Goal: Entertainment & Leisure: Browse casually

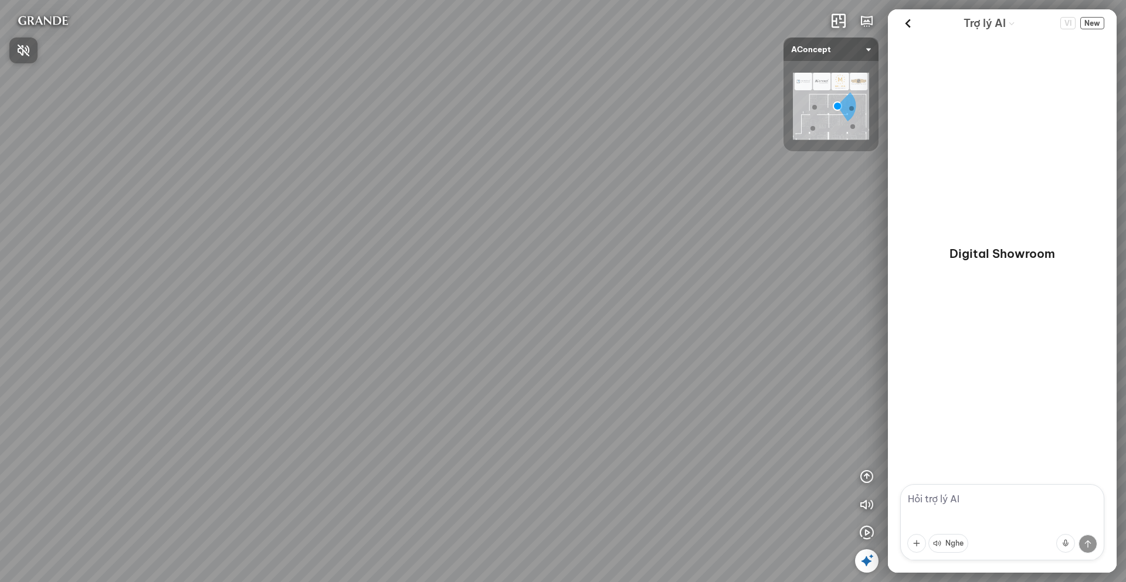
drag, startPoint x: 724, startPoint y: 401, endPoint x: 527, endPoint y: 181, distance: 295.0
click at [527, 181] on div at bounding box center [563, 291] width 1126 height 582
drag, startPoint x: 448, startPoint y: 469, endPoint x: 699, endPoint y: 305, distance: 299.5
click at [699, 303] on div "[MEDICAL_DATA] quan tiếp Đi tiếp Sofa 3 chỗ Montgomery 22.500.000 VND Tranh in …" at bounding box center [563, 291] width 1126 height 582
drag, startPoint x: 279, startPoint y: 409, endPoint x: 717, endPoint y: 383, distance: 439.6
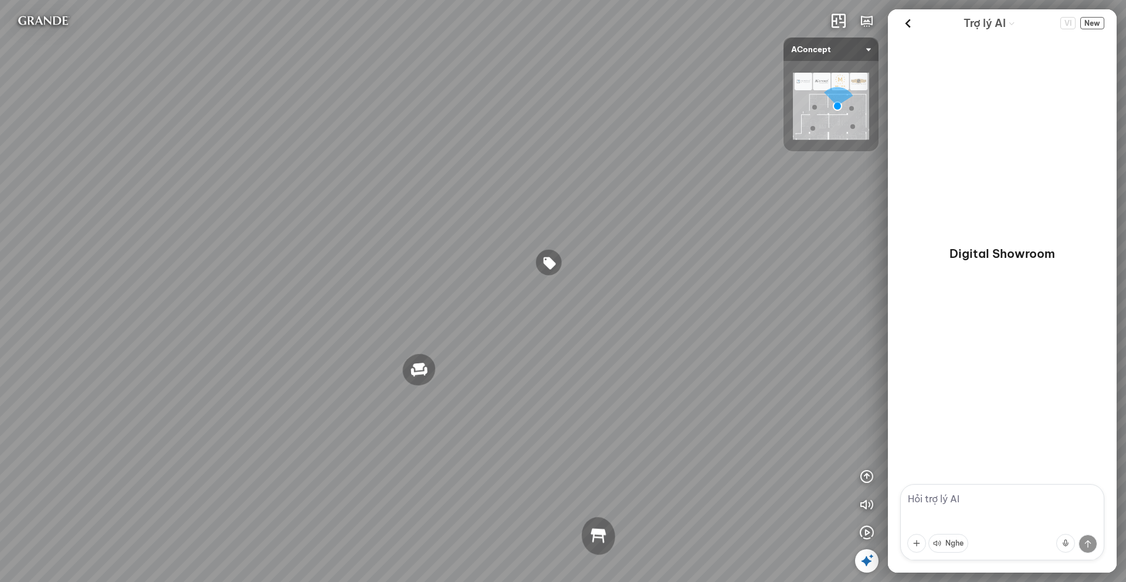
click at [717, 383] on div "[MEDICAL_DATA] quan tiếp Đi tiếp Sofa 3 chỗ Montgomery 22.500.000 VND Tranh in …" at bounding box center [563, 291] width 1126 height 582
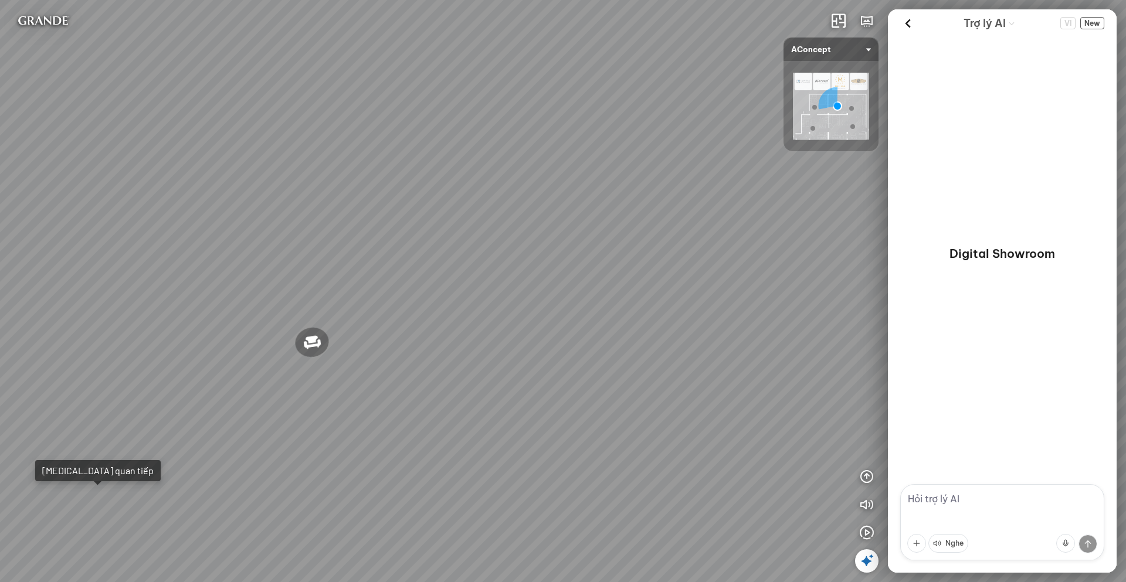
drag, startPoint x: 222, startPoint y: 328, endPoint x: 574, endPoint y: 331, distance: 351.4
click at [685, 304] on div "[MEDICAL_DATA] quan tiếp Đi tiếp Sofa 3 chỗ Montgomery 22.500.000 VND Tranh in …" at bounding box center [563, 291] width 1126 height 582
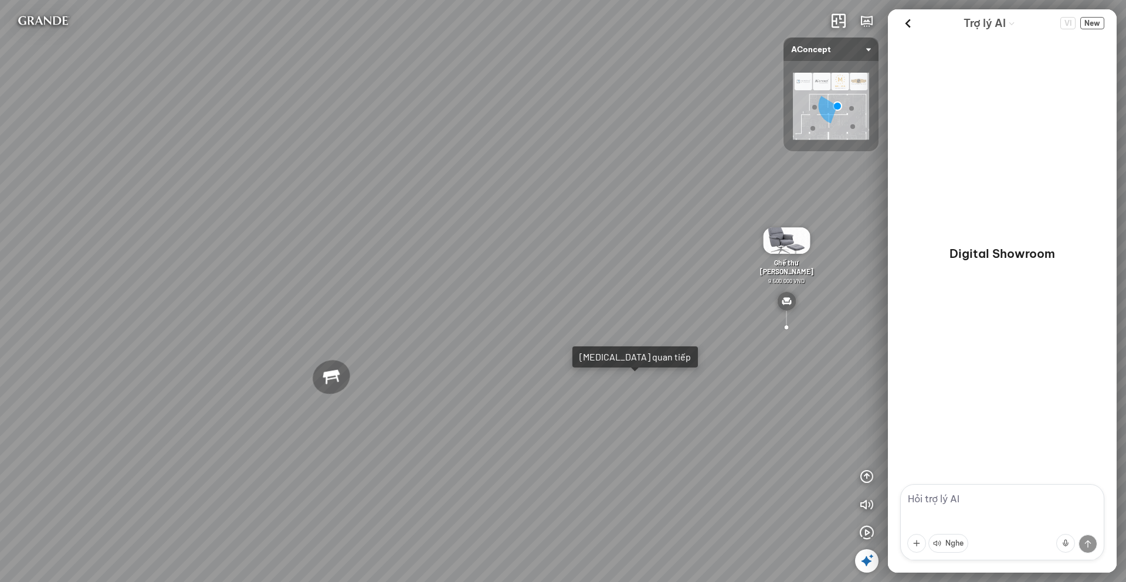
drag, startPoint x: 418, startPoint y: 333, endPoint x: 597, endPoint y: 355, distance: 180.9
click at [598, 349] on div "[MEDICAL_DATA] quan tiếp Đi tiếp Sofa 3 chỗ Montgomery 22.500.000 VND Tranh in …" at bounding box center [563, 291] width 1126 height 582
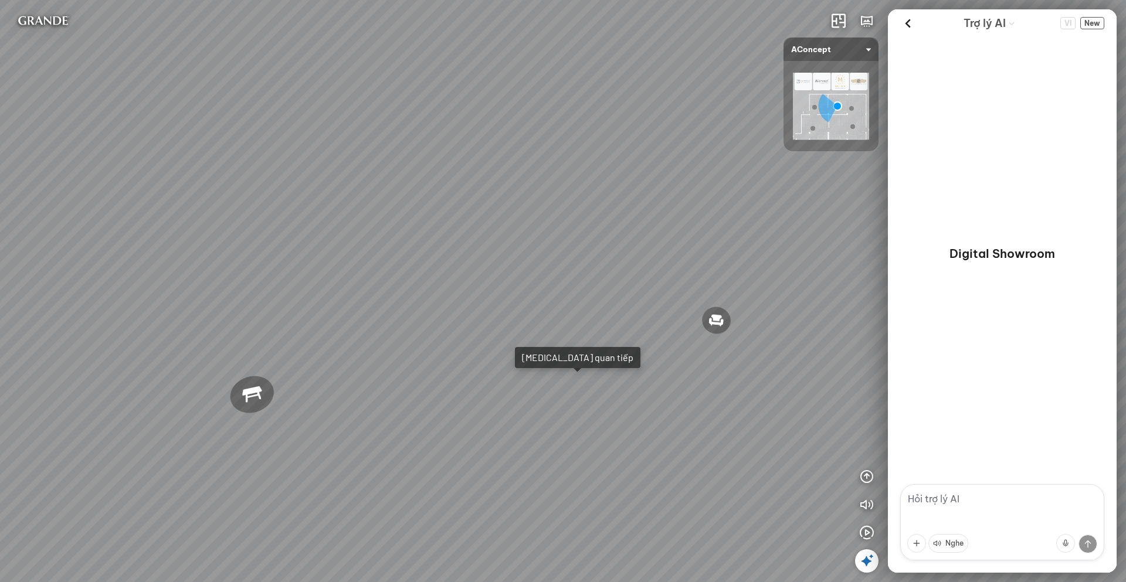
click at [558, 389] on div "[MEDICAL_DATA] quan tiếp Đi tiếp Sofa 3 chỗ Montgomery 22.500.000 VND Tranh in …" at bounding box center [563, 291] width 1126 height 582
drag, startPoint x: 669, startPoint y: 273, endPoint x: 212, endPoint y: 305, distance: 458.7
click at [212, 305] on div "Sofa 2 chỗ Biloxi 15.000.000 VND Sofa góc trái Perth 38.500.000 VND [GEOGRAPHIC…" at bounding box center [563, 291] width 1126 height 582
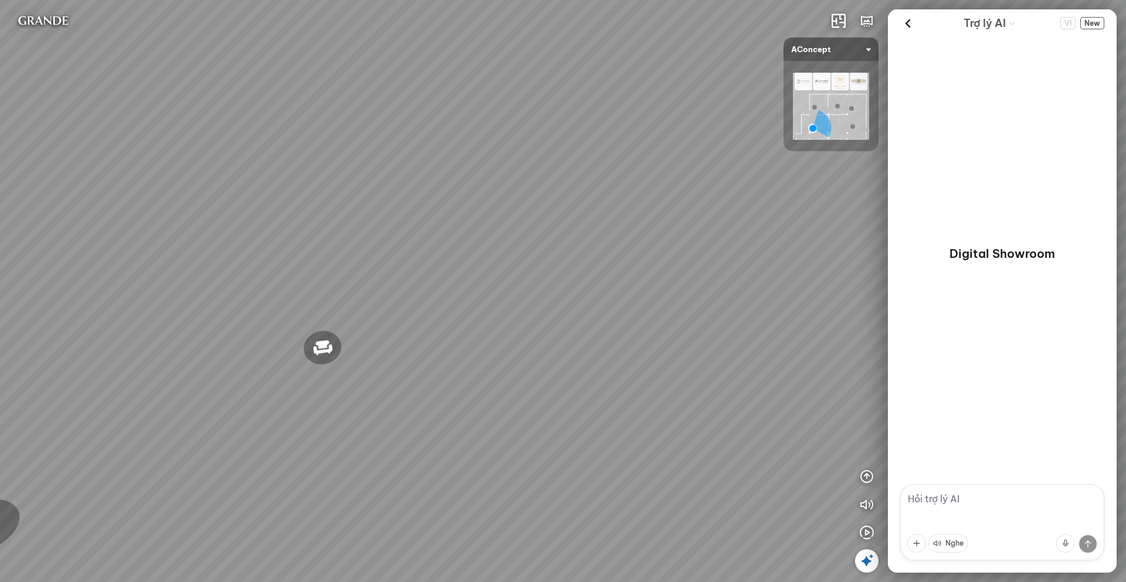
drag, startPoint x: 404, startPoint y: 243, endPoint x: 138, endPoint y: 246, distance: 265.7
click at [139, 245] on div "Sofa 2 chỗ Biloxi 15.000.000 VND Sofa góc trái Perth 38.500.000 VND [GEOGRAPHIC…" at bounding box center [563, 291] width 1126 height 582
drag, startPoint x: 554, startPoint y: 258, endPoint x: 418, endPoint y: 241, distance: 137.1
click at [528, 264] on div "Sofa 2 chỗ Biloxi 15.000.000 VND Sofa góc trái Perth 38.500.000 VND [GEOGRAPHIC…" at bounding box center [563, 291] width 1126 height 582
drag, startPoint x: 459, startPoint y: 294, endPoint x: 310, endPoint y: 315, distance: 149.9
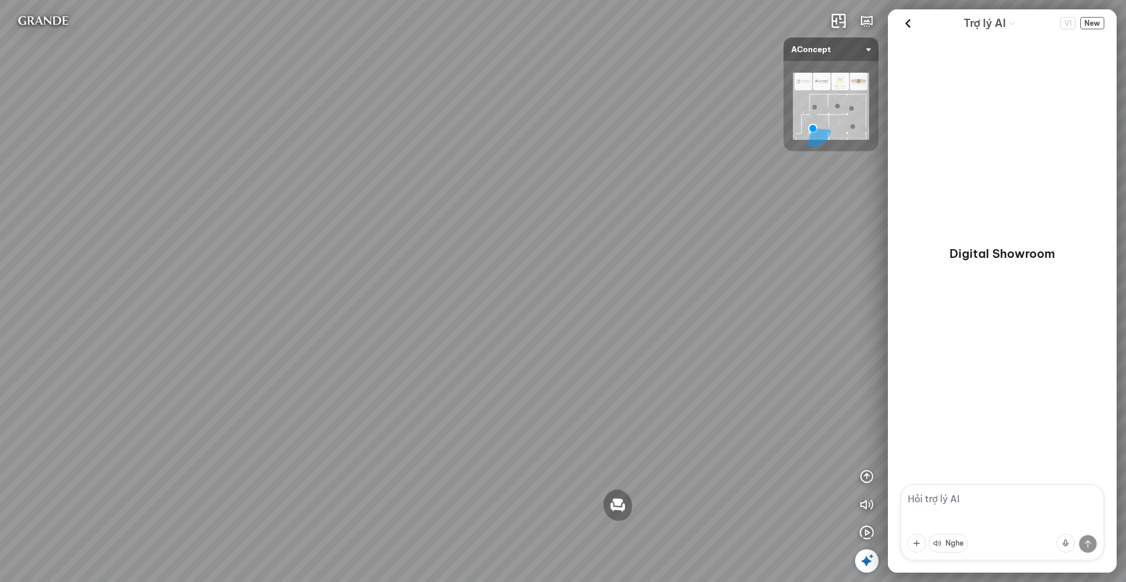
click at [310, 315] on div "Sofa 2 chỗ Biloxi 15.000.000 VND Sofa góc trái Perth 38.500.000 VND [GEOGRAPHIC…" at bounding box center [563, 291] width 1126 height 582
click at [565, 231] on div "Sofa 2 chỗ Biloxi 15.000.000 VND Sofa góc trái Perth 38.500.000 VND [GEOGRAPHIC…" at bounding box center [563, 291] width 1126 height 582
click at [652, 252] on div "Sofa 2 chỗ Biloxi 15.000.000 VND Sofa góc trái Perth 38.500.000 VND [GEOGRAPHIC…" at bounding box center [563, 291] width 1126 height 582
click at [653, 253] on div "Sofa 2 chỗ Biloxi 15.000.000 VND Sofa góc trái Perth 38.500.000 VND [GEOGRAPHIC…" at bounding box center [563, 291] width 1126 height 582
drag, startPoint x: 706, startPoint y: 262, endPoint x: 540, endPoint y: 258, distance: 166.1
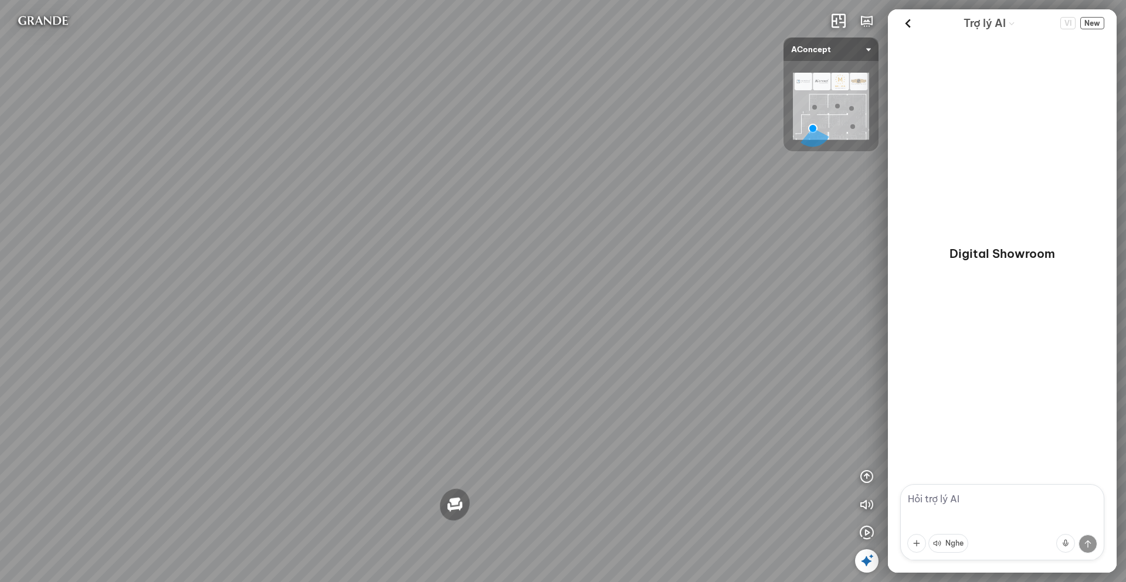
click at [540, 258] on div "Sofa 2 chỗ Biloxi 15.000.000 VND Sofa góc trái Perth 38.500.000 VND [GEOGRAPHIC…" at bounding box center [563, 291] width 1126 height 582
click at [486, 275] on div "Sofa 2 chỗ Biloxi 15.000.000 VND Sofa góc trái Perth 38.500.000 VND [GEOGRAPHIC…" at bounding box center [563, 291] width 1126 height 582
click at [493, 277] on div "Sofa 2 chỗ Biloxi 15.000.000 VND Sofa góc trái Perth 38.500.000 VND [GEOGRAPHIC…" at bounding box center [563, 291] width 1126 height 582
click at [494, 277] on div "Sofa 2 chỗ Biloxi 15.000.000 VND Sofa góc trái Perth 38.500.000 VND [GEOGRAPHIC…" at bounding box center [563, 291] width 1126 height 582
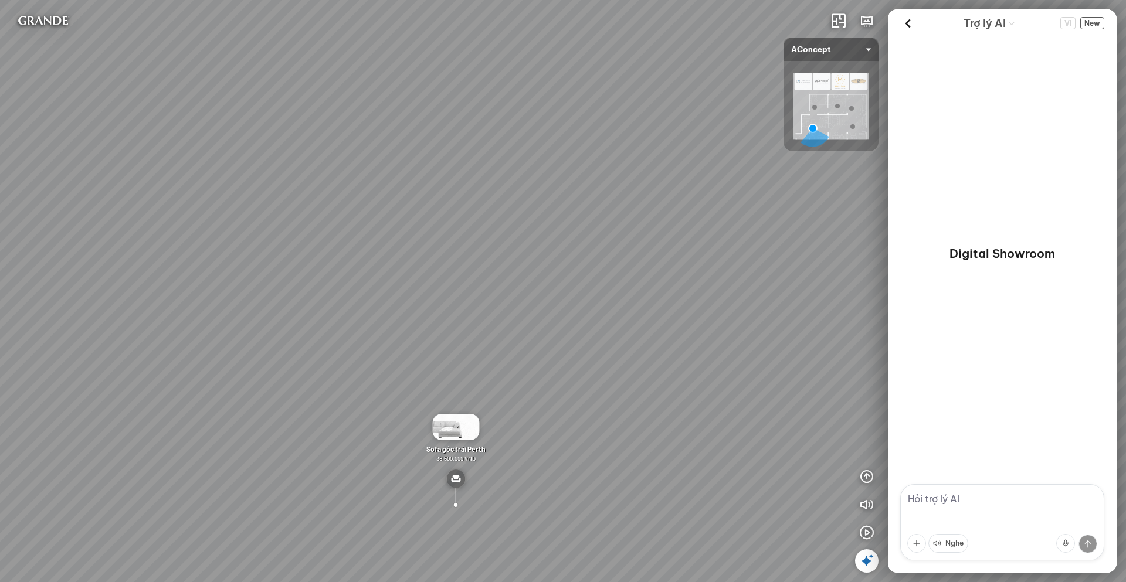
click at [494, 277] on div "Sofa 2 chỗ Biloxi 15.000.000 VND Sofa góc trái Perth 38.500.000 VND [GEOGRAPHIC…" at bounding box center [563, 291] width 1126 height 582
drag, startPoint x: 601, startPoint y: 268, endPoint x: 413, endPoint y: 283, distance: 188.9
click at [413, 283] on div "Sofa 2 chỗ Biloxi 15.000.000 VND Sofa góc trái Perth 38.500.000 VND [GEOGRAPHIC…" at bounding box center [563, 291] width 1126 height 582
click at [502, 213] on div "Sofa 2 chỗ Biloxi 15.000.000 VND Sofa góc trái Perth 38.500.000 VND [GEOGRAPHIC…" at bounding box center [563, 291] width 1126 height 582
drag, startPoint x: 548, startPoint y: 197, endPoint x: 616, endPoint y: 236, distance: 78.6
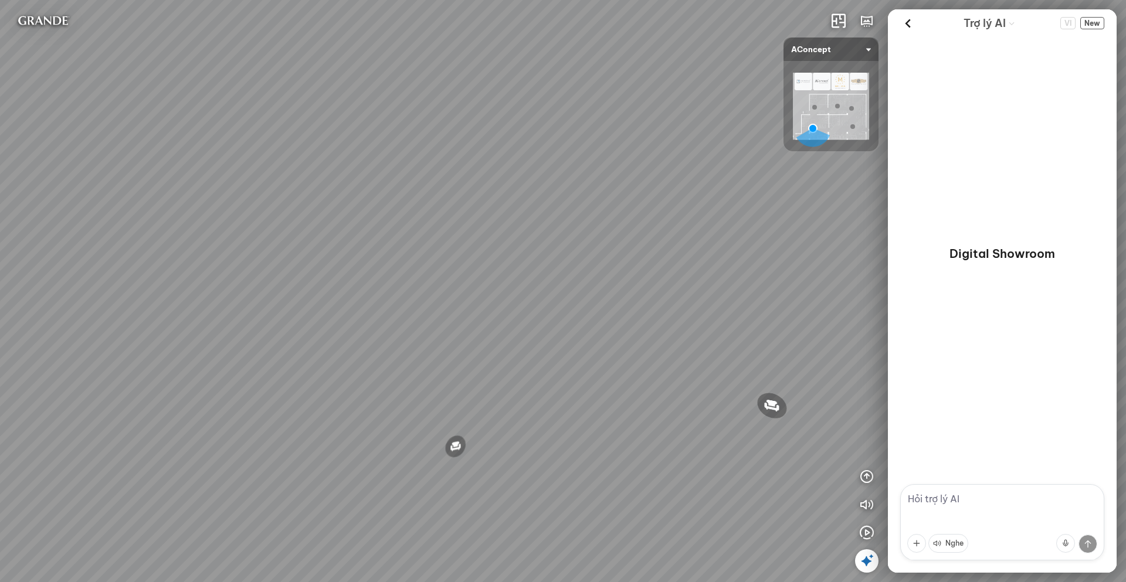
click at [616, 203] on div "Sofa 2 chỗ Biloxi 15.000.000 VND Sofa góc trái Perth 38.500.000 VND [GEOGRAPHIC…" at bounding box center [563, 291] width 1126 height 582
click at [592, 273] on div "Sofa 2 chỗ Biloxi 15.000.000 VND Sofa góc trái Perth 38.500.000 VND [GEOGRAPHIC…" at bounding box center [563, 291] width 1126 height 582
click at [568, 308] on div "Sofa 2 chỗ Biloxi 15.000.000 VND Sofa góc trái Perth 38.500.000 VND [GEOGRAPHIC…" at bounding box center [563, 291] width 1126 height 582
click at [568, 312] on div "Sofa 2 chỗ Biloxi 15.000.000 VND Sofa góc trái Perth 38.500.000 VND [GEOGRAPHIC…" at bounding box center [563, 291] width 1126 height 582
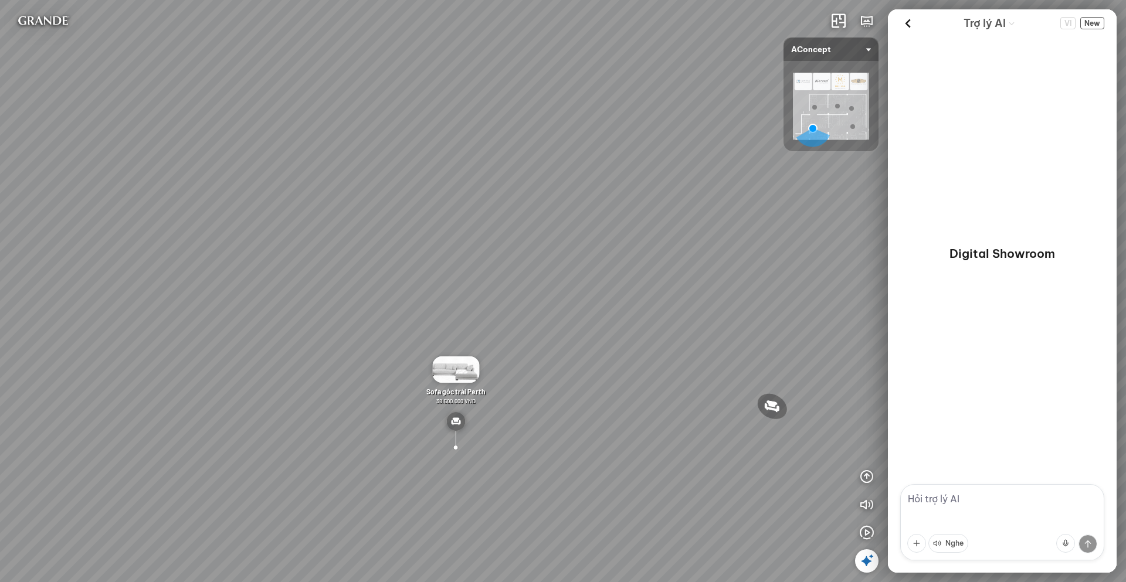
click at [568, 312] on div "Sofa 2 chỗ Biloxi 15.000.000 VND Sofa góc trái Perth 38.500.000 VND [GEOGRAPHIC…" at bounding box center [563, 291] width 1126 height 582
drag, startPoint x: 444, startPoint y: 279, endPoint x: 398, endPoint y: 260, distance: 49.8
click at [439, 277] on div "Sofa 2 chỗ Biloxi 15.000.000 VND Sofa góc trái Perth 38.500.000 VND [GEOGRAPHIC…" at bounding box center [563, 291] width 1126 height 582
drag, startPoint x: 306, startPoint y: 216, endPoint x: 250, endPoint y: 255, distance: 67.9
click at [250, 255] on div "Sofa 2 chỗ Biloxi 15.000.000 VND Sofa góc trái Perth 38.500.000 VND [GEOGRAPHIC…" at bounding box center [563, 291] width 1126 height 582
